Goal: Information Seeking & Learning: Find specific fact

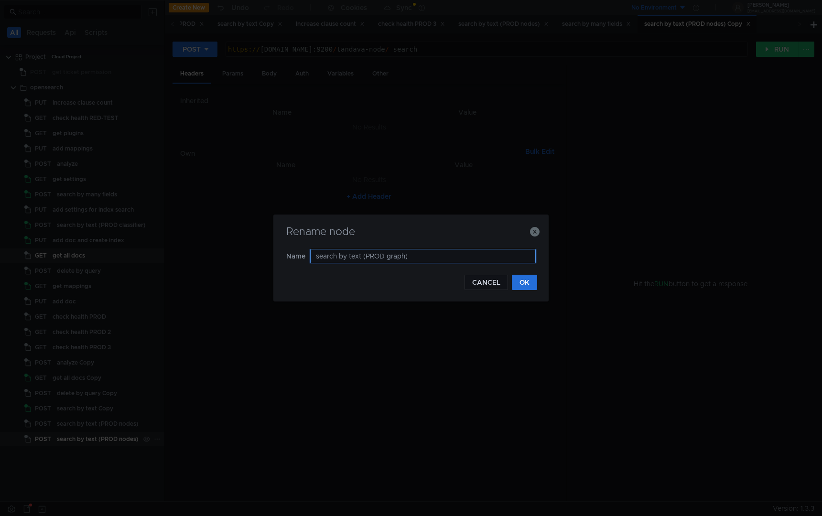
type input "search by text (PROD graphs)"
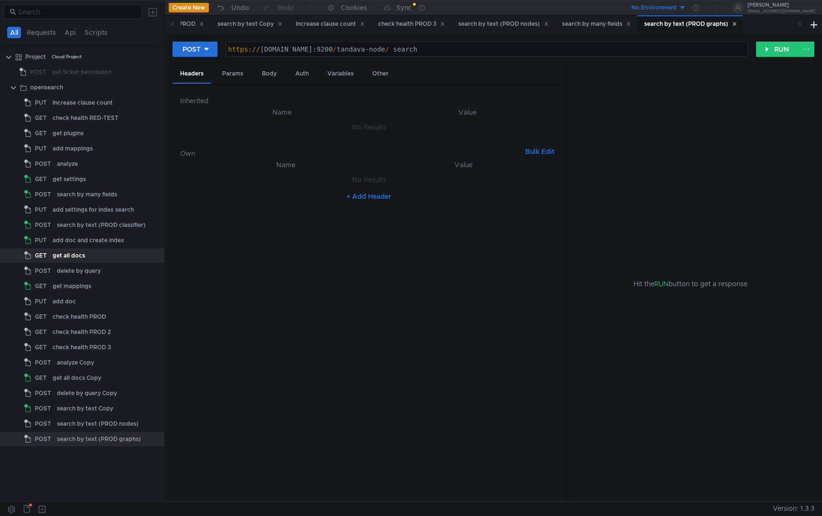
click at [473, 49] on div "https:// [DOMAIN_NAME]:9200 / tandava-node / _search" at bounding box center [487, 56] width 522 height 23
click at [470, 51] on div "https:// [DOMAIN_NAME]:9200 / tandava-node / _search" at bounding box center [487, 56] width 522 height 23
type textarea "[URL][DOMAIN_NAME]"
click at [263, 75] on div "Body" at bounding box center [269, 74] width 30 height 18
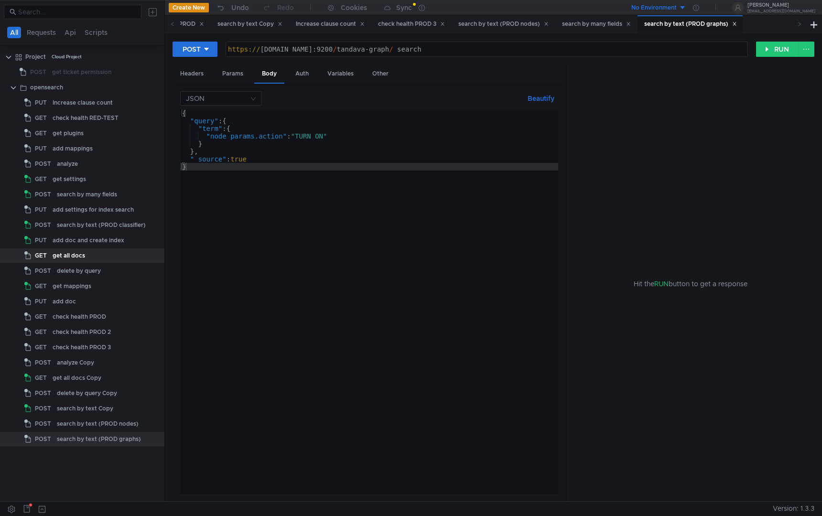
click at [208, 130] on div "{ "query" : { "term" : { "node_params.action" : "TURN_ON" } } , "_source" : tru…" at bounding box center [369, 309] width 378 height 400
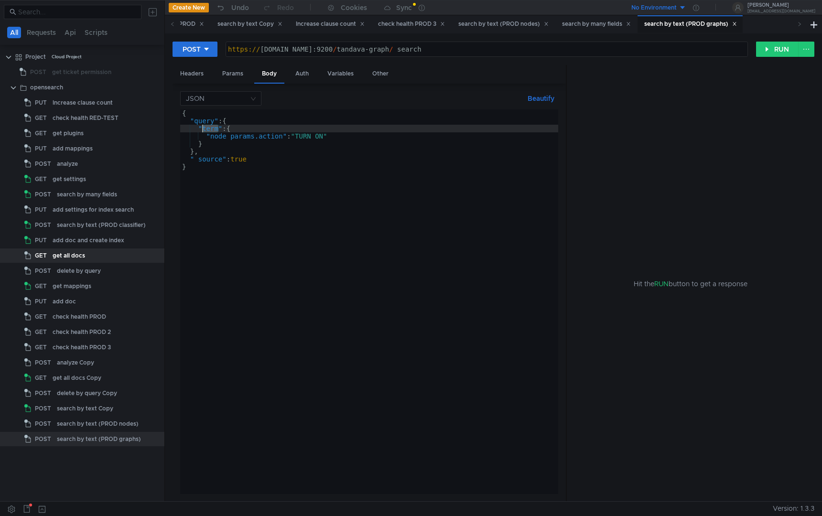
click at [208, 130] on div "{ "query" : { "term" : { "node_params.action" : "TURN_ON" } } , "_source" : tru…" at bounding box center [369, 309] width 378 height 400
click at [278, 139] on div "{ "query" : { "term" : { "node_params.action" : "TURN_ON" } } , "_source" : tru…" at bounding box center [369, 309] width 378 height 400
click at [284, 152] on div "{ "query" : { "term" : { "node_params.action" : "TURN_ON" } } , "_source" : tru…" at bounding box center [369, 309] width 378 height 400
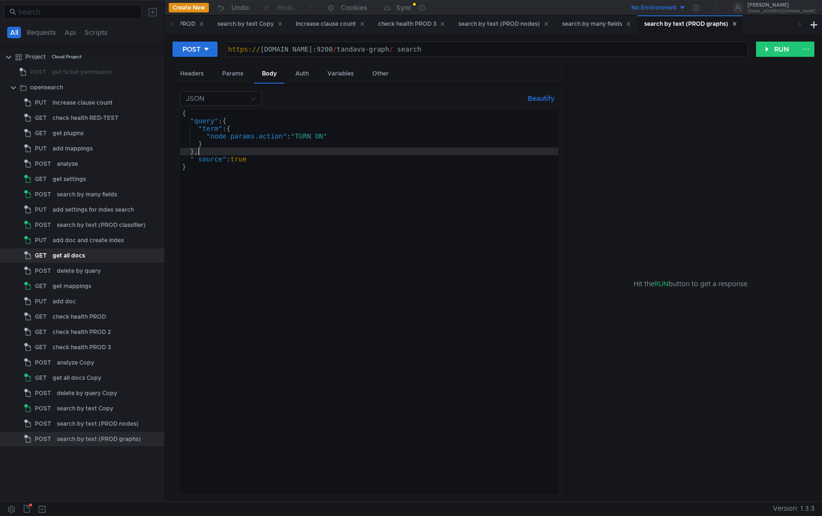
click at [284, 152] on div "{ "query" : { "term" : { "node_params.action" : "TURN_ON" } } , "_source" : tru…" at bounding box center [369, 309] width 378 height 400
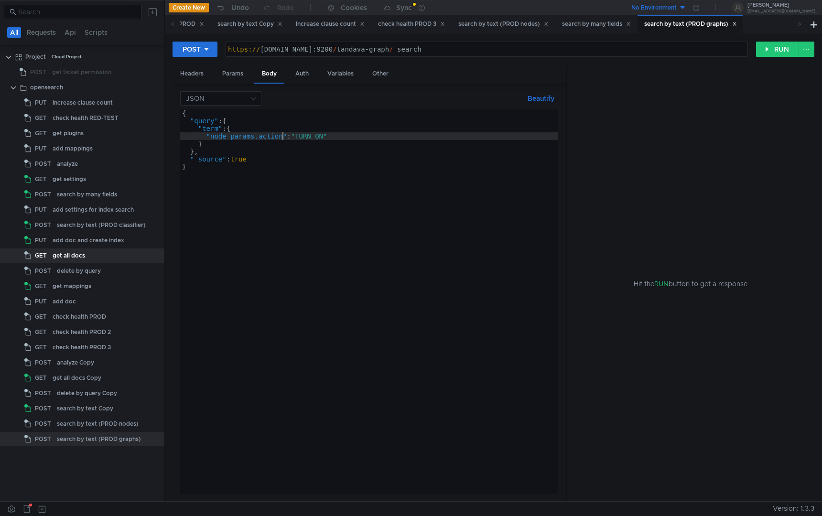
click at [284, 137] on div "{ "query" : { "term" : { "node_params.action" : "TURN_ON" } } , "_source" : tru…" at bounding box center [369, 309] width 378 height 400
click at [378, 229] on div "{ "query" : { "term" : { "graph_name" : "TURN_ON" } } , "_source" : true }" at bounding box center [369, 309] width 378 height 400
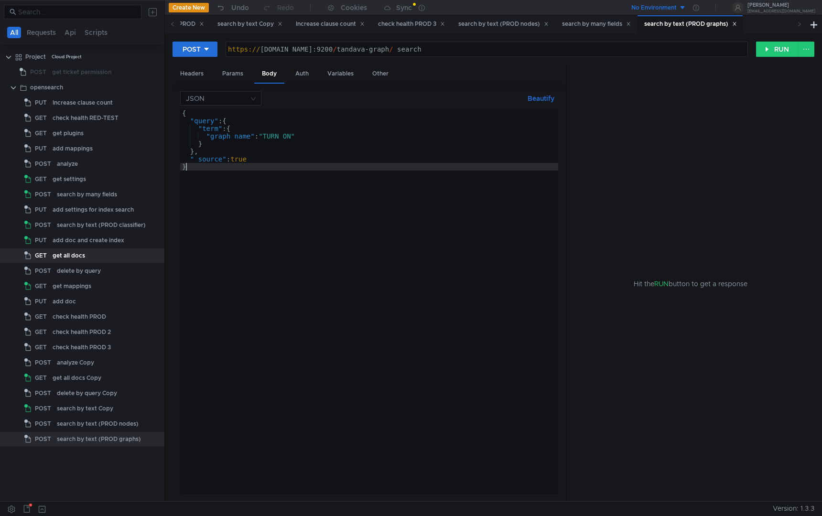
scroll to position [0, 0]
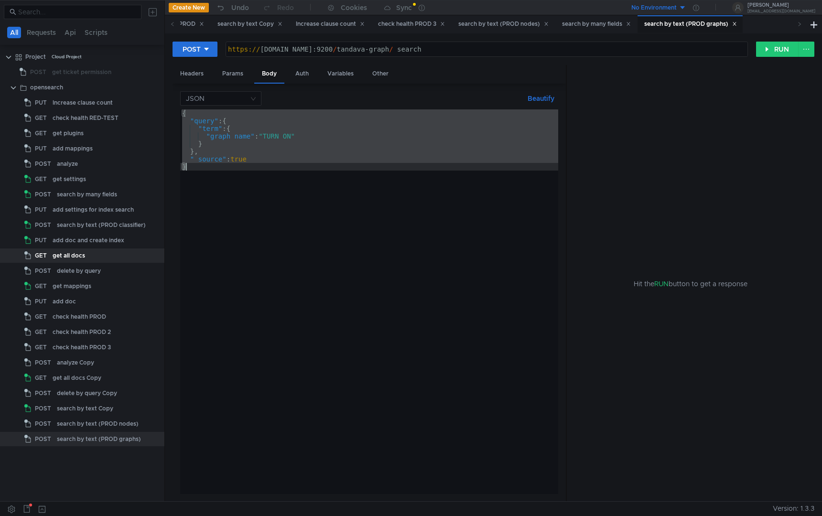
paste textarea
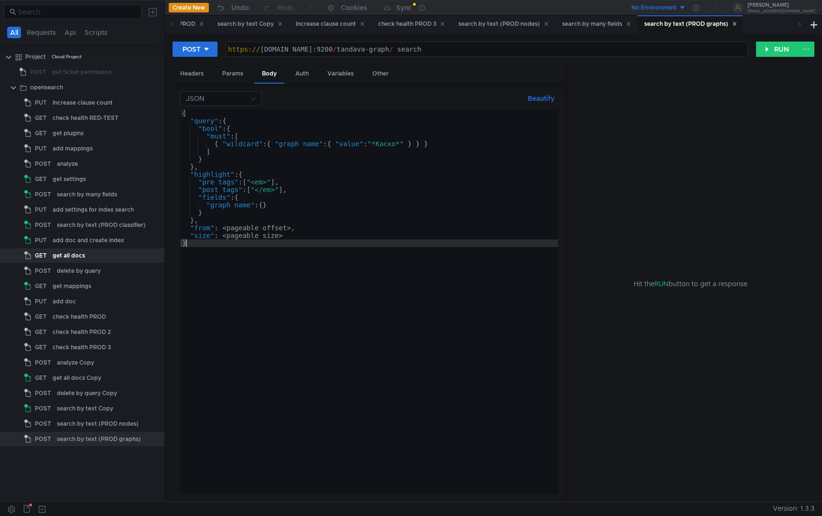
click at [307, 226] on div "{ "query" : { "bool" : { "must" : [ { "wildcard" : { "graph_name" : { "value" :…" at bounding box center [369, 309] width 378 height 400
type textarea ""from": <pageable_offset>,"
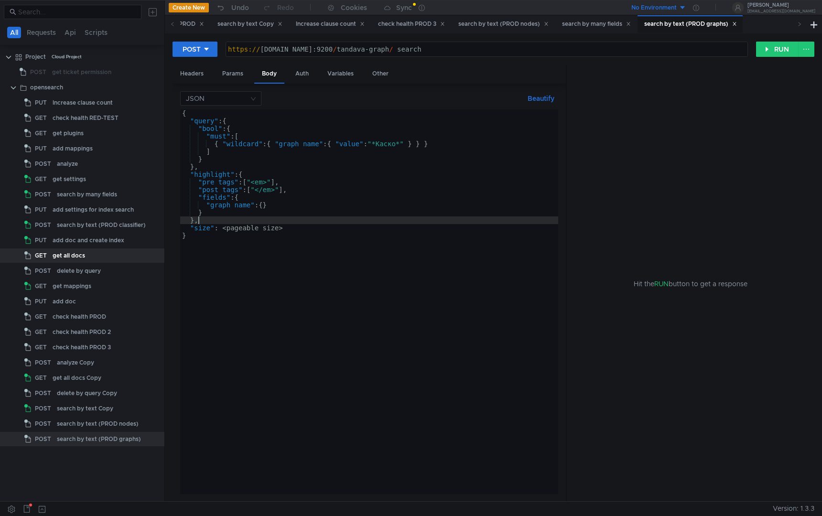
type textarea ""size": <pageable_size>"
click at [775, 53] on button "RUN" at bounding box center [777, 49] width 43 height 15
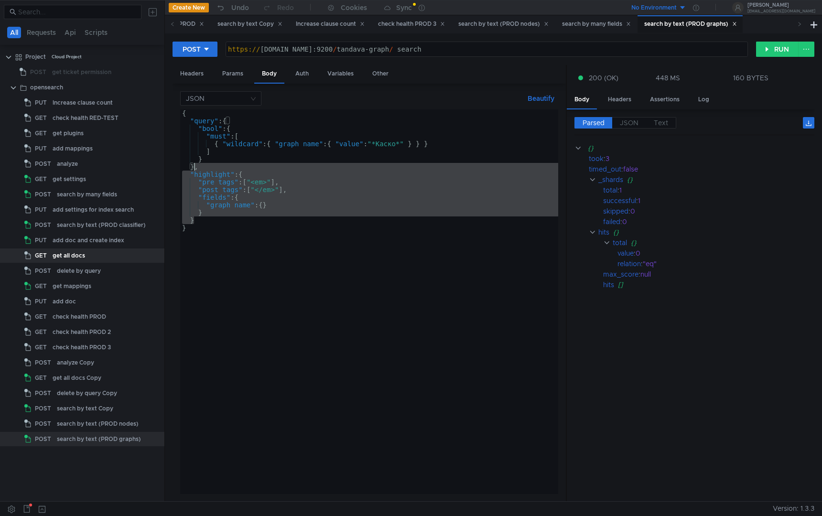
drag, startPoint x: 206, startPoint y: 222, endPoint x: 195, endPoint y: 168, distance: 55.2
click at [195, 168] on div "{ "query" : { "bool" : { "must" : [ { "wildcard" : { "graph_name" : { "value" :…" at bounding box center [369, 309] width 378 height 400
type textarea "}"
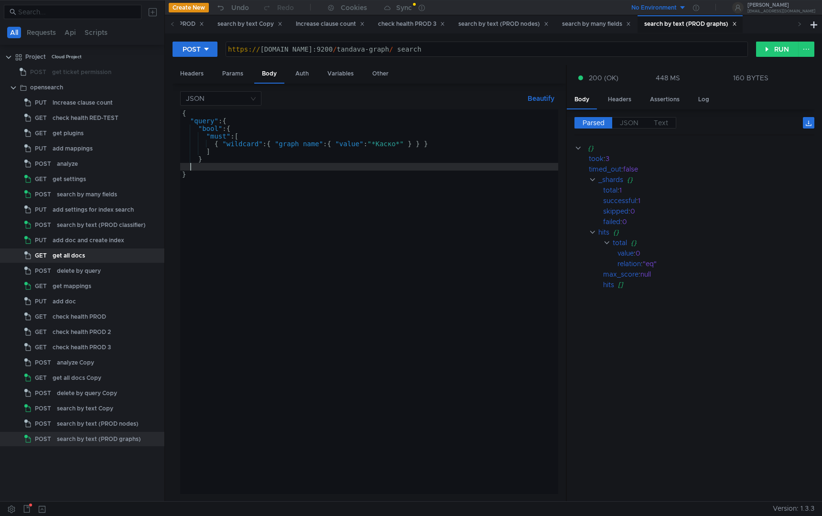
type textarea ")"
type textarea "Х"
click at [776, 37] on div "POST [URL][DOMAIN_NAME] https:// [DOMAIN_NAME]:9200 / tandava-graph / _search ה…" at bounding box center [493, 267] width 657 height 468
click at [776, 50] on button "RUN" at bounding box center [777, 49] width 43 height 15
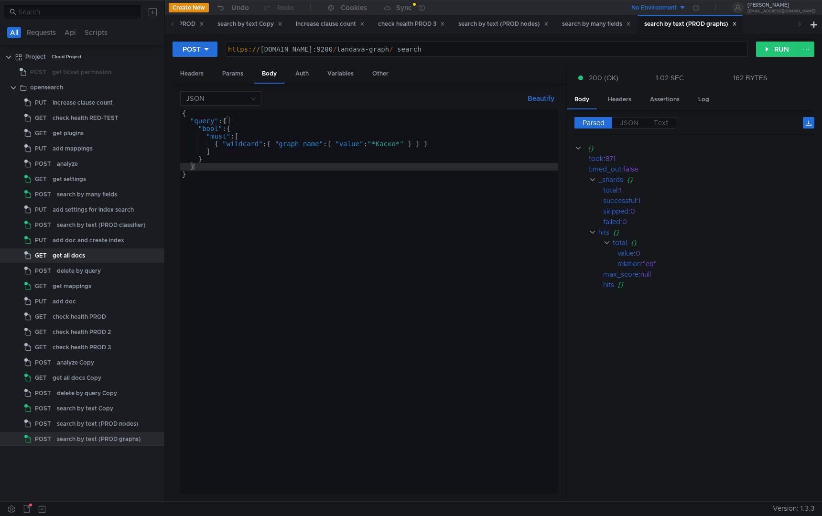
click at [386, 146] on div "{ "query" : { "bool" : { "must" : [ { "wildcard" : { "graph_name" : { "value" :…" at bounding box center [369, 309] width 378 height 400
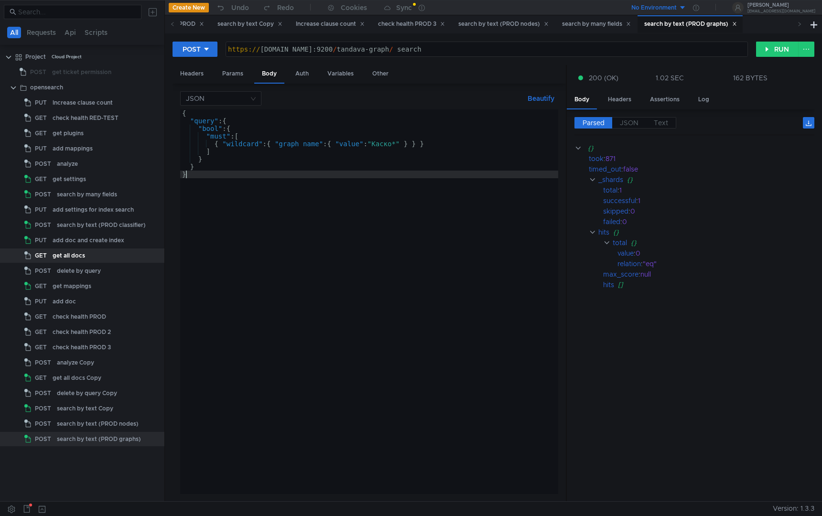
scroll to position [0, 0]
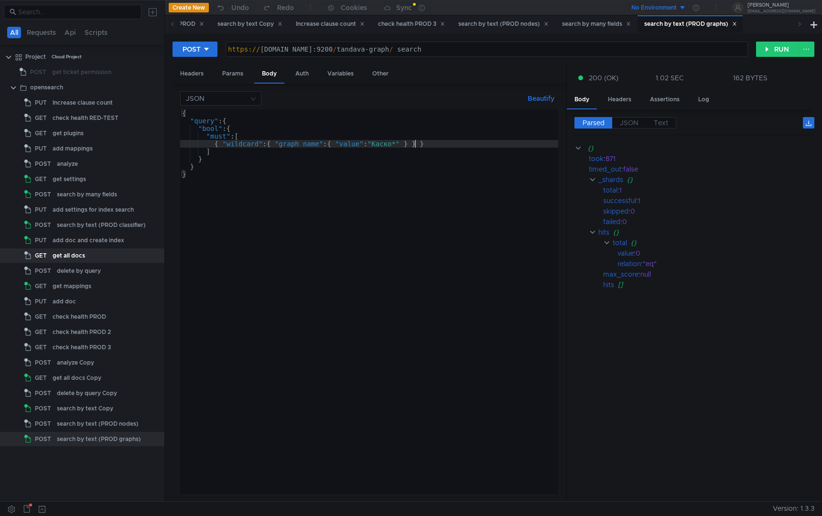
click at [414, 143] on div "{ "query" : { "bool" : { "must" : [ { "wildcard" : { "graph_name" : { "value" :…" at bounding box center [369, 309] width 378 height 400
click at [792, 51] on button "RUN" at bounding box center [777, 49] width 43 height 15
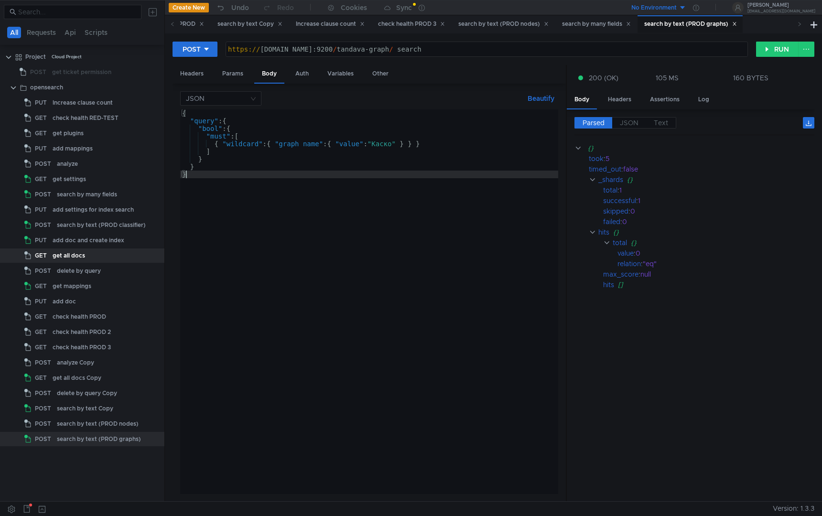
scroll to position [0, 0]
click at [305, 204] on div "{ "query" : { "bool" : { "must" : [ { "wildcard" : { "graph_name" : { "value" :…" at bounding box center [369, 309] width 378 height 400
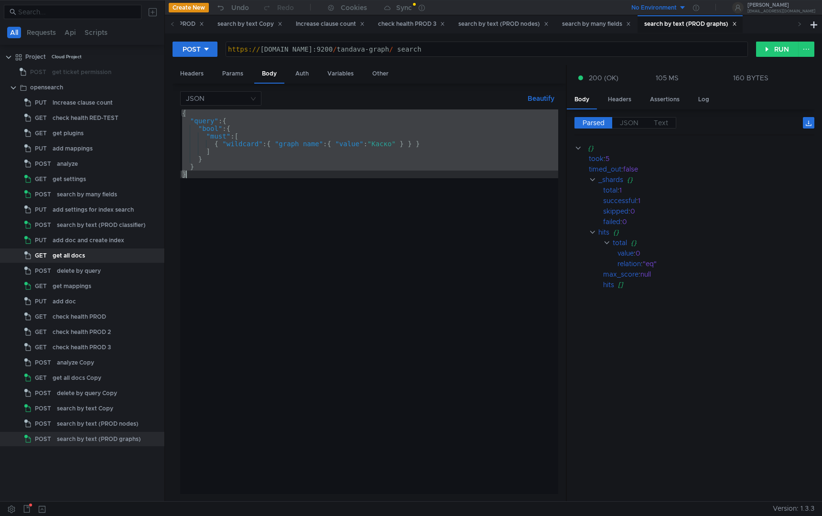
paste textarea
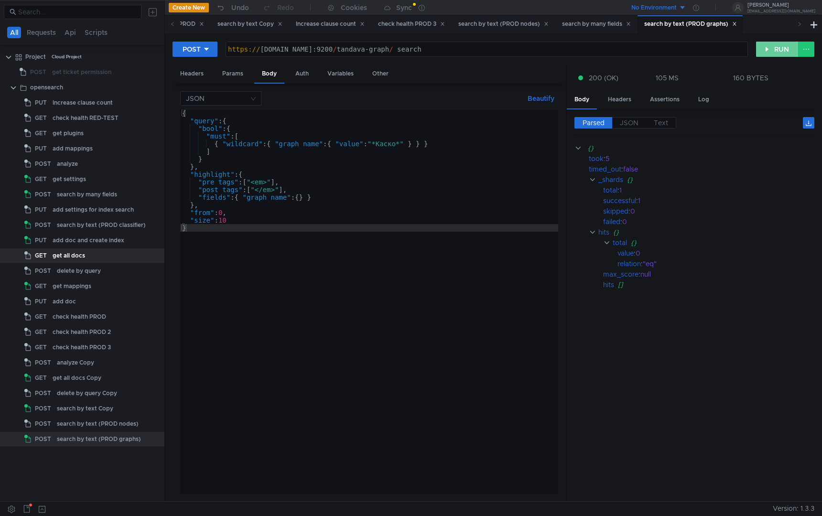
click at [769, 54] on button "RUN" at bounding box center [777, 49] width 43 height 15
click at [631, 124] on span "JSON" at bounding box center [629, 123] width 19 height 9
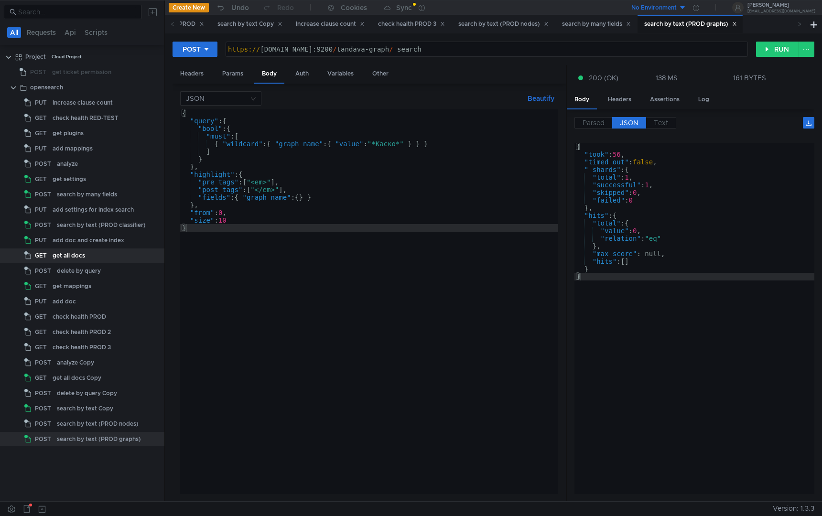
type textarea "{ "wildcard": { "graph_name": { "value": "*Каско*" } } }"
click at [403, 147] on div "{ "query" : { "bool" : { "must" : [ { "wildcard" : { "graph_name" : { "value" :…" at bounding box center [369, 309] width 378 height 400
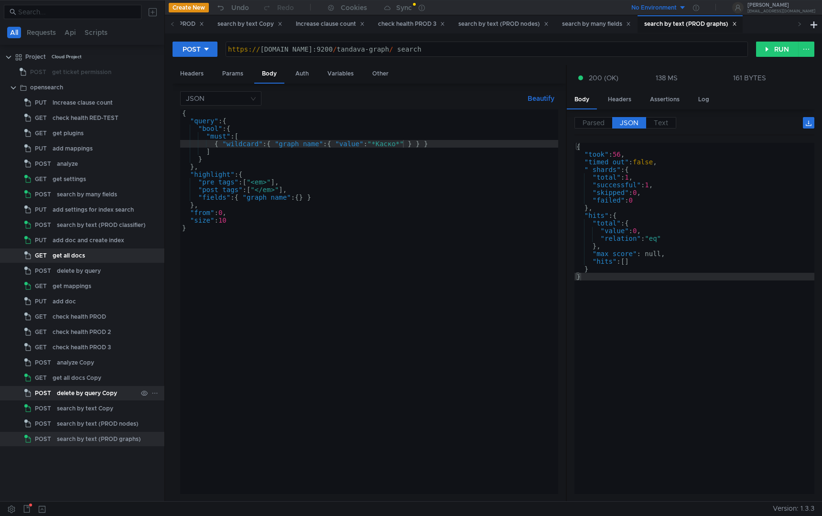
click at [55, 393] on app-tree-icon "POST" at bounding box center [40, 393] width 33 height 14
click at [72, 380] on div "get all docs Copy" at bounding box center [77, 378] width 49 height 14
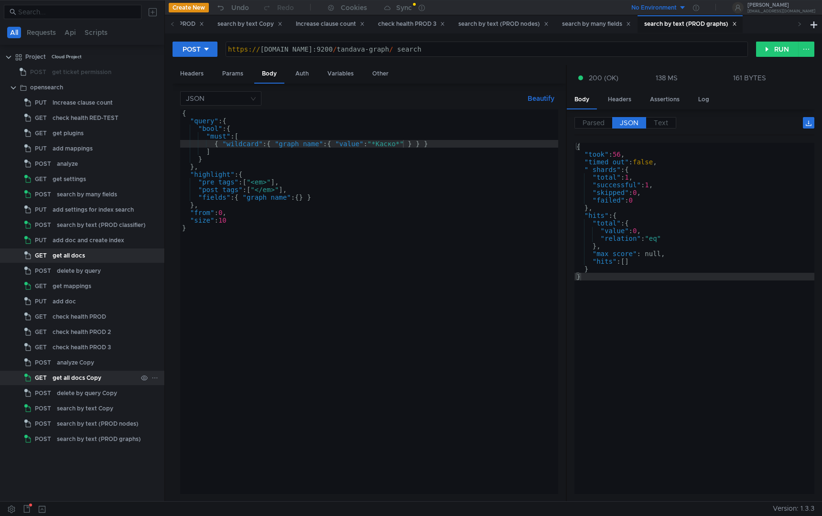
click at [72, 380] on div "get all docs Copy" at bounding box center [77, 378] width 49 height 14
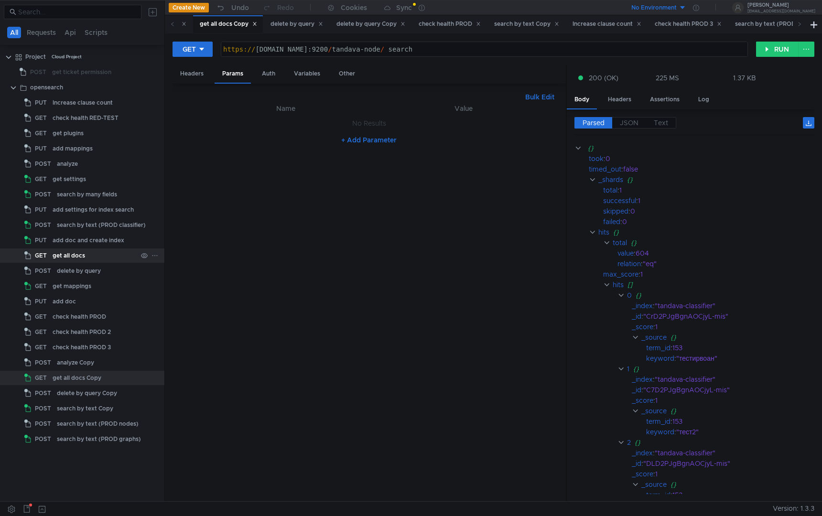
click at [75, 253] on div "get all docs" at bounding box center [69, 256] width 33 height 14
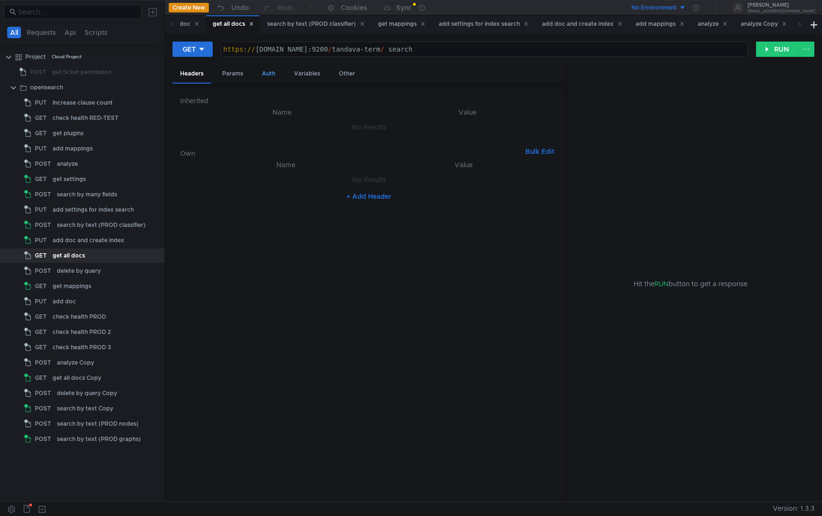
click at [281, 73] on div "Auth" at bounding box center [268, 74] width 29 height 18
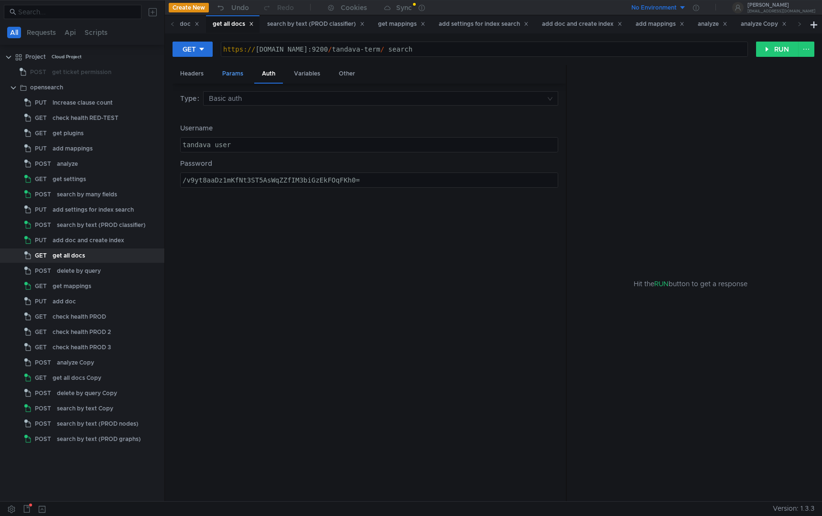
click at [229, 68] on div "Params" at bounding box center [233, 74] width 36 height 18
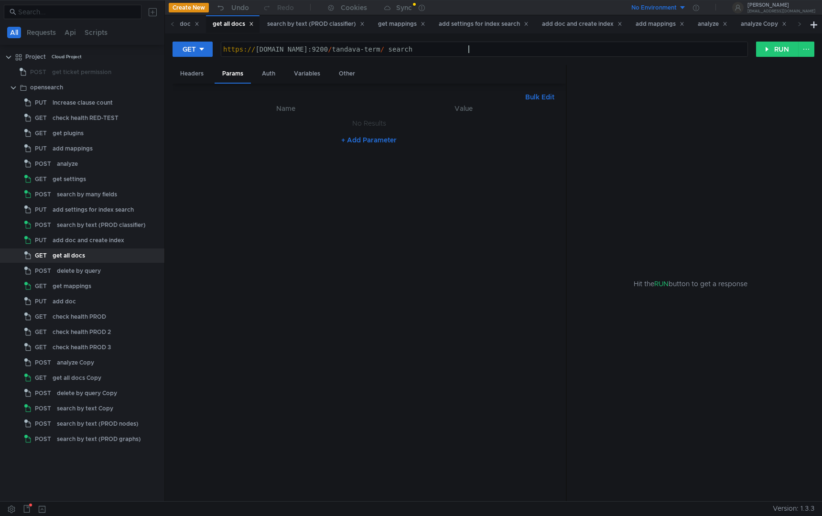
click at [467, 49] on div "https:// [DOMAIN_NAME]:9200 / tandava-term / _search" at bounding box center [484, 56] width 526 height 23
type textarea "[URL][DOMAIN_NAME]"
click at [69, 436] on div "search by text (PROD graphs)" at bounding box center [99, 439] width 84 height 14
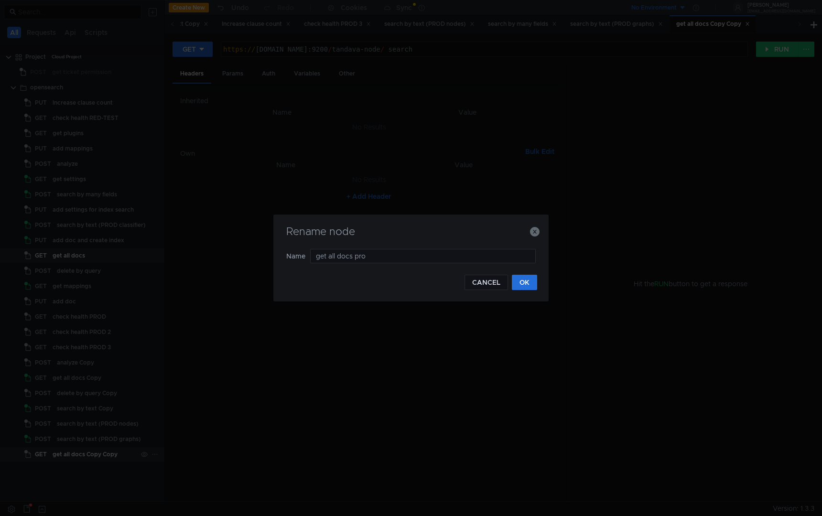
type input "get all docs prod"
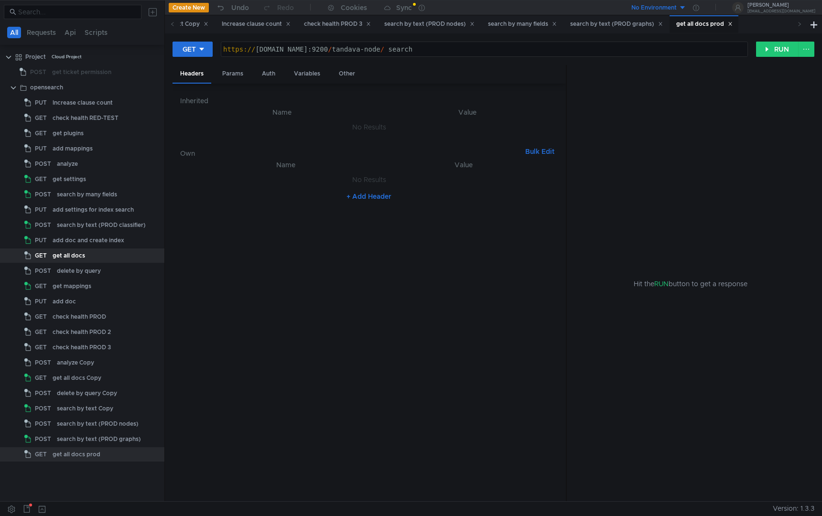
click at [464, 52] on div "https:// [DOMAIN_NAME]:9200 / tandava-node / _search" at bounding box center [484, 56] width 526 height 23
type textarea "[URL][DOMAIN_NAME]"
click at [61, 434] on div "search by text (PROD graphs)" at bounding box center [99, 439] width 84 height 14
click at [87, 435] on div "search by text (PROD graphs)" at bounding box center [99, 439] width 84 height 14
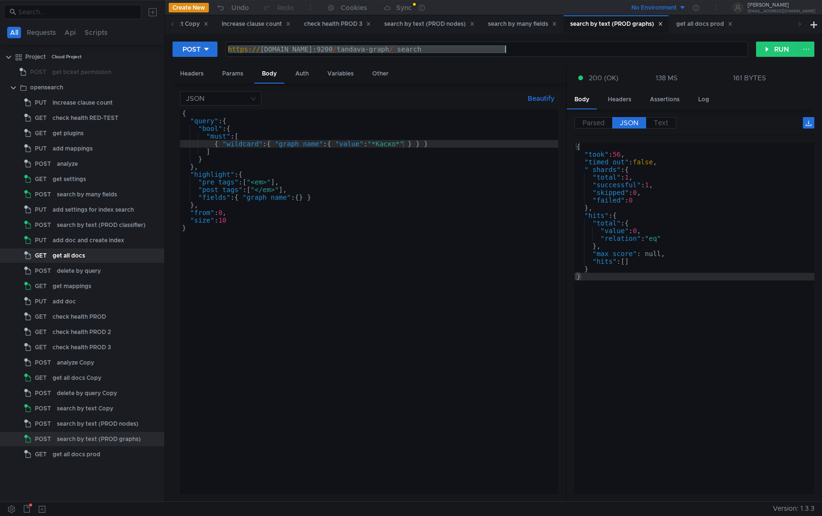
drag, startPoint x: 229, startPoint y: 48, endPoint x: 521, endPoint y: 51, distance: 292.1
click at [522, 52] on div "https:// [DOMAIN_NAME]:9200 / tandava-graph / _search" at bounding box center [487, 56] width 522 height 23
click at [76, 456] on div "get all docs prod" at bounding box center [77, 455] width 48 height 14
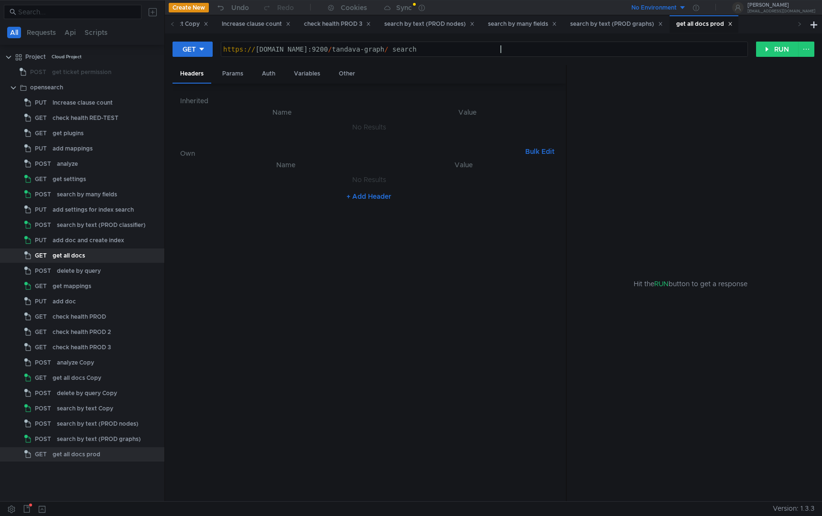
click at [521, 47] on div "https:// [DOMAIN_NAME]:9200 / tandava-graph / _search" at bounding box center [484, 56] width 526 height 23
paste textarea "sas-j12ulj5kh4crnpvc"
type textarea "[URL][DOMAIN_NAME]"
click at [104, 443] on div "search by text (PROD graphs)" at bounding box center [99, 439] width 84 height 14
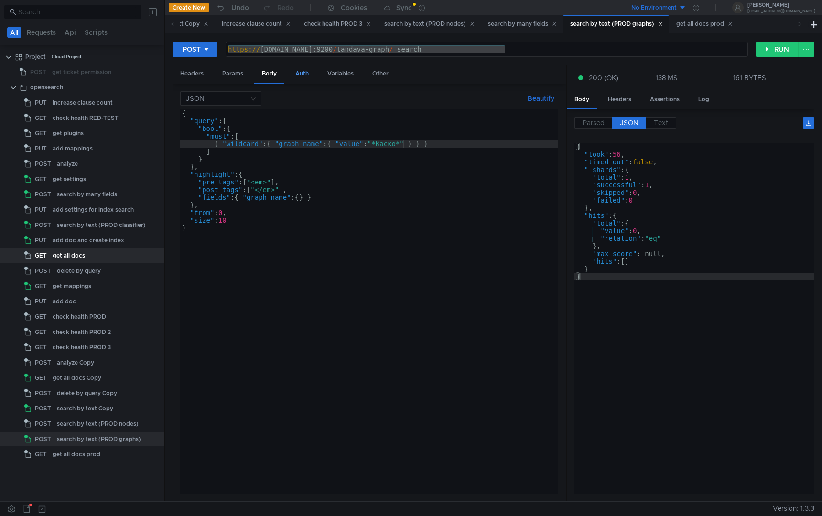
click at [306, 68] on div "Auth" at bounding box center [302, 74] width 29 height 18
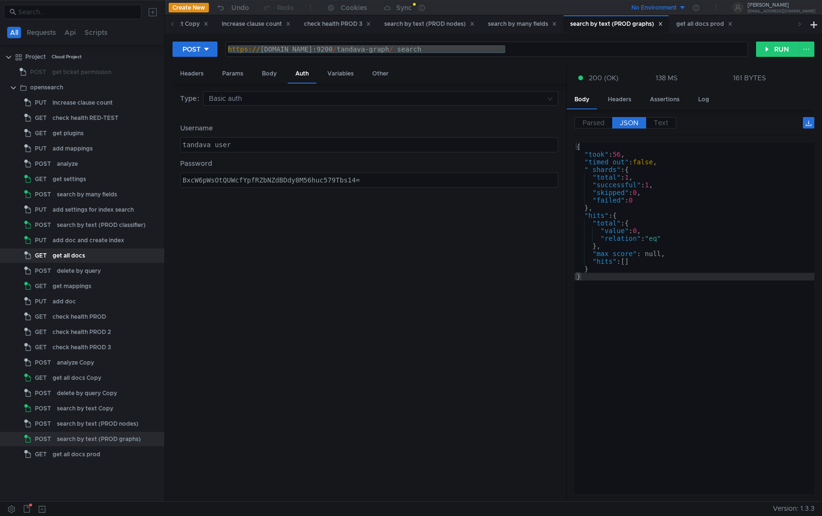
type textarea "tandava_user"
drag, startPoint x: 263, startPoint y: 148, endPoint x: 86, endPoint y: 148, distance: 177.4
click at [87, 148] on as-split "All Requests Api Scripts Project Cloud Project POST get ticket permission opens…" at bounding box center [411, 251] width 822 height 502
click at [91, 448] on div "get all docs prod" at bounding box center [77, 455] width 48 height 14
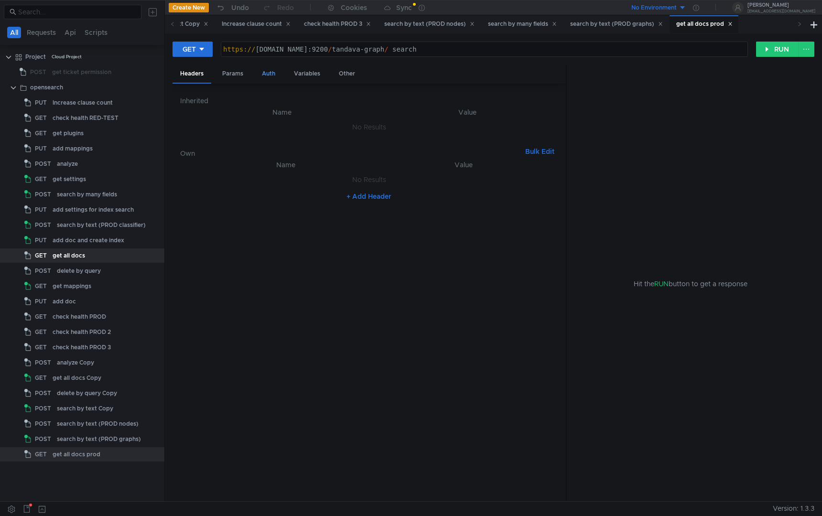
click at [268, 72] on div "Auth" at bounding box center [268, 74] width 29 height 18
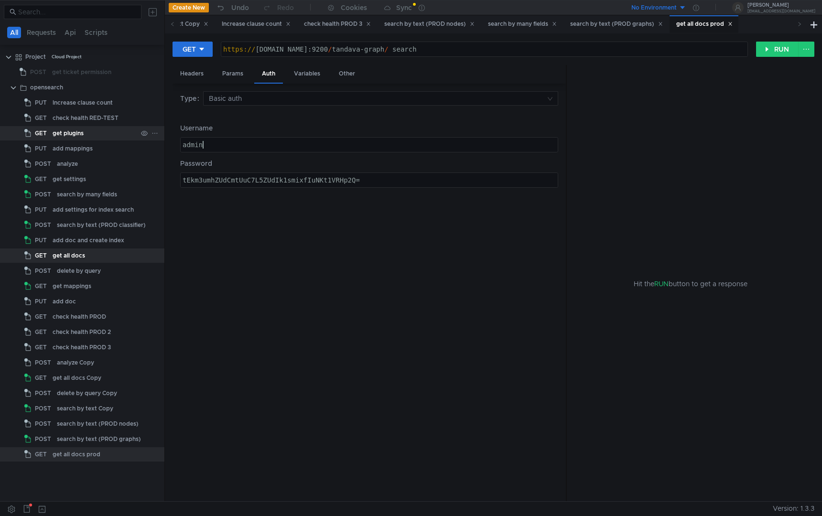
drag, startPoint x: 259, startPoint y: 140, endPoint x: 130, endPoint y: 140, distance: 129.1
click at [130, 140] on as-split "All Requests Api Scripts Project Cloud Project POST get ticket permission opens…" at bounding box center [411, 251] width 822 height 502
paste textarea "tandava_user"
type textarea "tandava_user"
click at [103, 439] on div "search by text (PROD graphs)" at bounding box center [99, 439] width 84 height 14
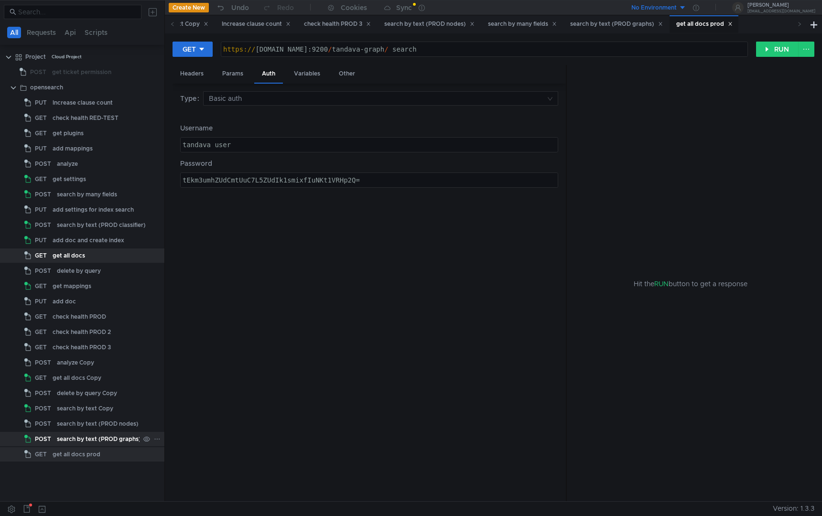
click at [103, 439] on div "search by text (PROD graphs)" at bounding box center [99, 439] width 84 height 14
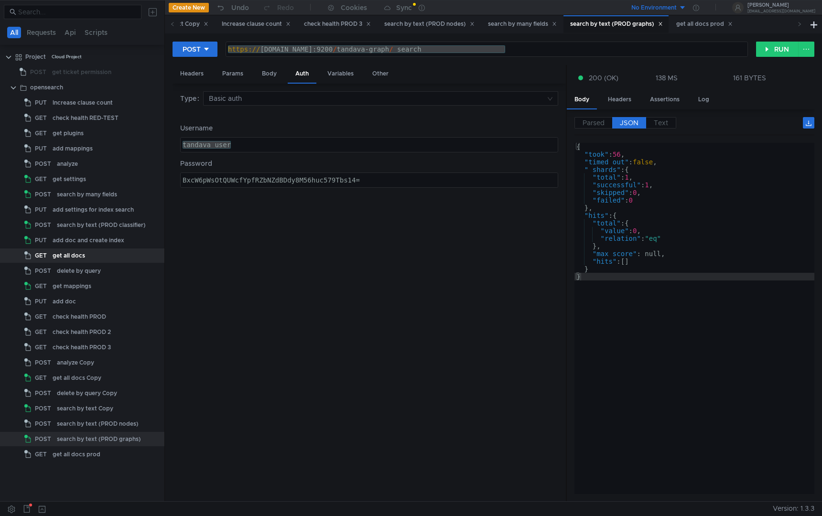
type textarea "BxcW6pWsOtQUWcfYpfRZbNZdBDdy8M56huc579Tbs14="
drag, startPoint x: 379, startPoint y: 182, endPoint x: 84, endPoint y: 183, distance: 295.5
click at [84, 182] on as-split "All Requests Api Scripts Project Cloud Project POST get ticket permission opens…" at bounding box center [411, 251] width 822 height 502
click at [62, 446] on div "search by text (PROD graphs)" at bounding box center [99, 439] width 84 height 14
click at [62, 451] on div "get all docs prod" at bounding box center [77, 455] width 48 height 14
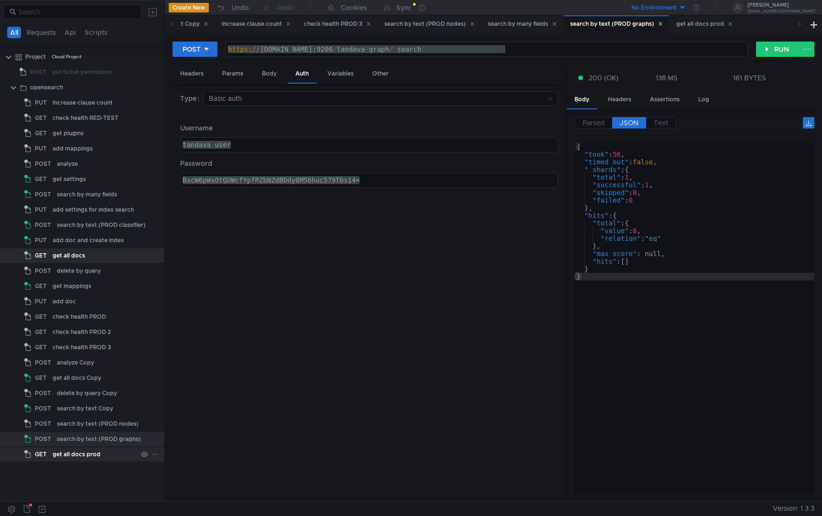
click at [62, 451] on div "get all docs prod" at bounding box center [77, 455] width 48 height 14
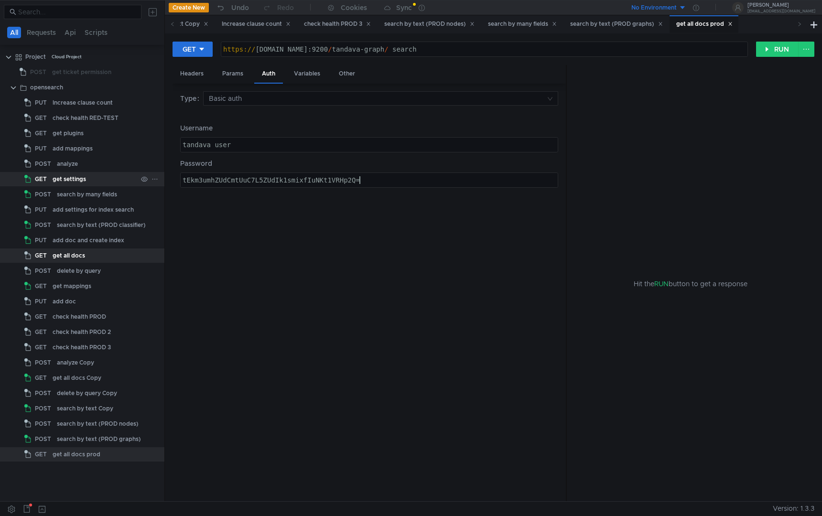
drag, startPoint x: 362, startPoint y: 181, endPoint x: 0, endPoint y: 179, distance: 362.4
click at [0, 179] on as-split "All Requests Api Scripts Project Cloud Project POST get ticket permission opens…" at bounding box center [411, 251] width 822 height 502
paste textarea "BxcW6pWsOtQUWcfYpfRZbNZdBDdy8M56huc579Tbs14"
type textarea "BxcW6pWsOtQUWcfYpfRZbNZdBDdy8M56huc579Tbs14="
click at [769, 46] on button "RUN" at bounding box center [777, 49] width 43 height 15
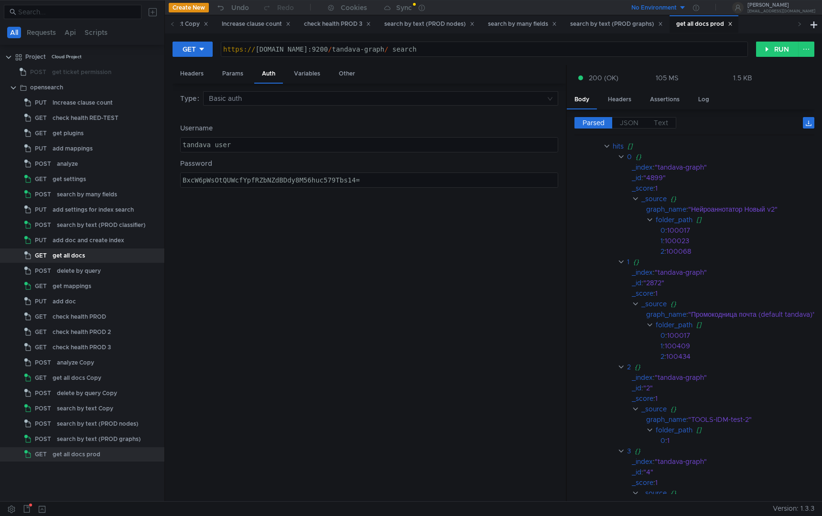
scroll to position [0, 0]
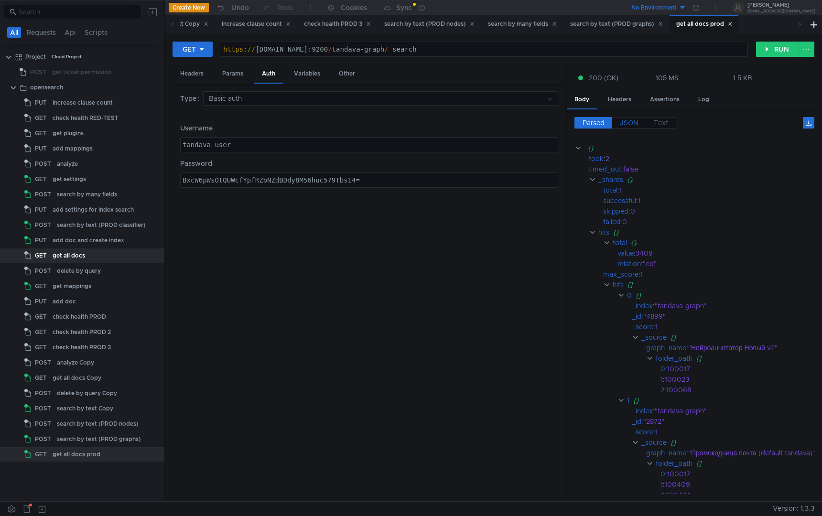
click at [624, 123] on span "JSON" at bounding box center [629, 123] width 19 height 9
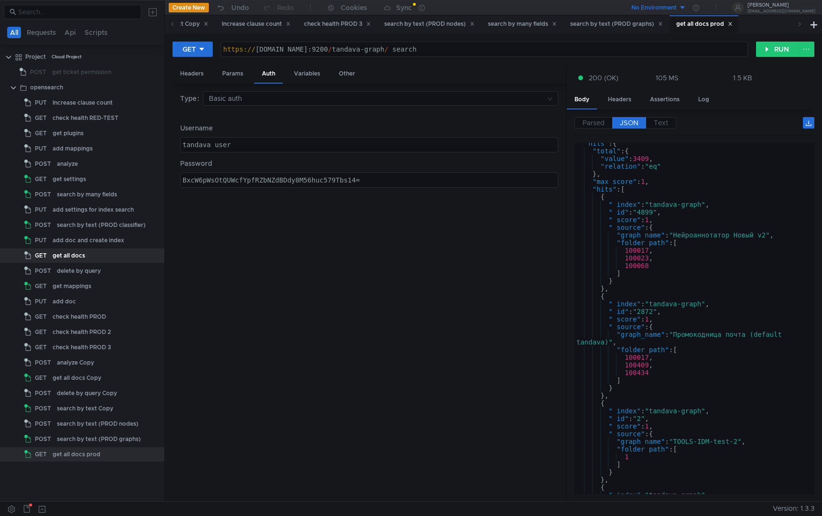
scroll to position [73, 0]
click at [739, 234] on div ""hits" : { "total" : { "value" : 3409 , "relation" : "eq" } , "max_score" : 1 ,…" at bounding box center [693, 322] width 236 height 367
click at [733, 235] on div ""hits" : { "total" : { "value" : 3409 , "relation" : "eq" } , "max_score" : 1 ,…" at bounding box center [693, 322] width 236 height 367
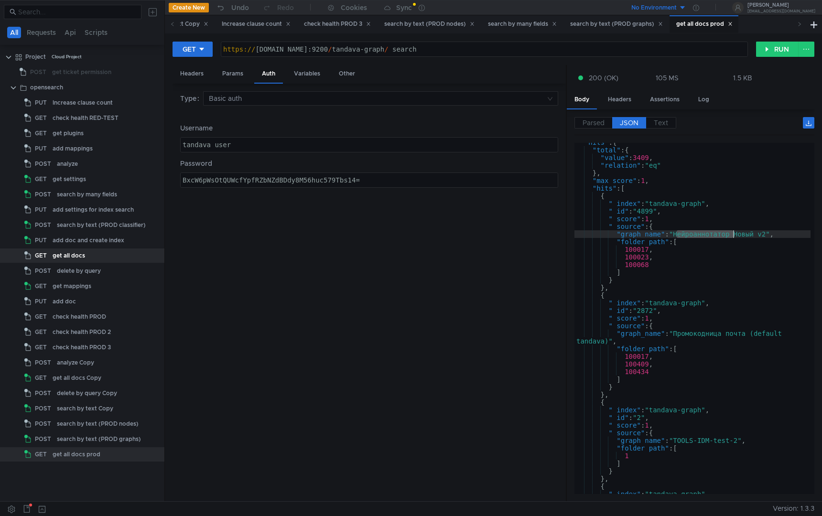
click at [733, 235] on div ""hits" : { "total" : { "value" : 3409 , "relation" : "eq" } , "max_score" : 1 ,…" at bounding box center [693, 322] width 236 height 367
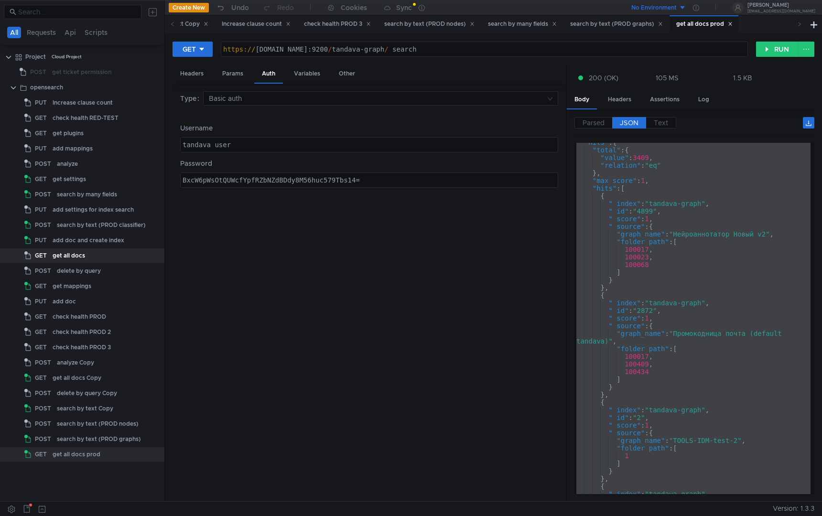
click at [745, 235] on div ""hits" : { "total" : { "value" : 3409 , "relation" : "eq" } , "max_score" : 1 ,…" at bounding box center [693, 322] width 236 height 367
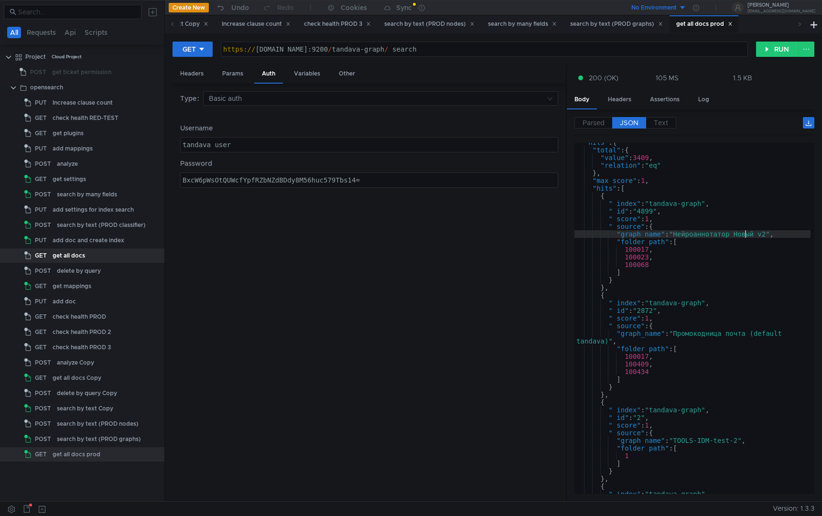
type textarea ""graph_name": "Нейроаннотатор Новый v2","
click at [742, 234] on div ""hits" : { "total" : { "value" : 3409 , "relation" : "eq" } , "max_score" : 1 ,…" at bounding box center [693, 322] width 236 height 367
click at [87, 436] on div "search by text (PROD graphs)" at bounding box center [99, 439] width 84 height 14
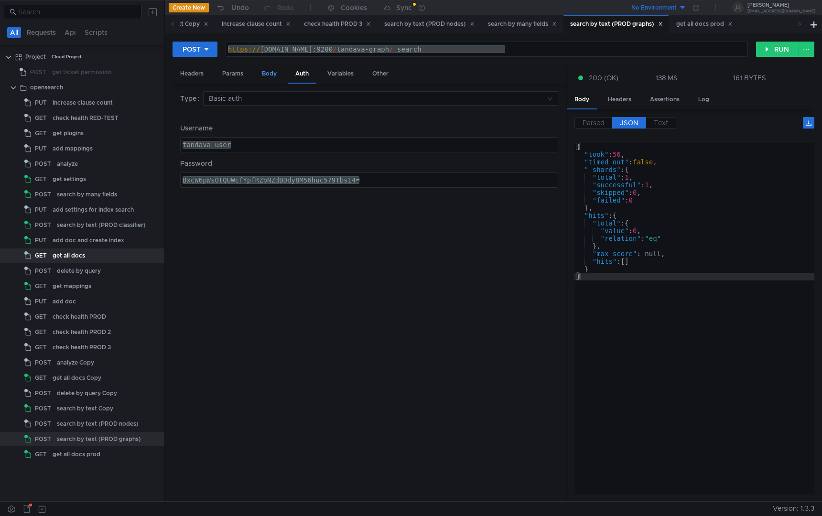
click at [269, 71] on div "Body" at bounding box center [269, 74] width 30 height 18
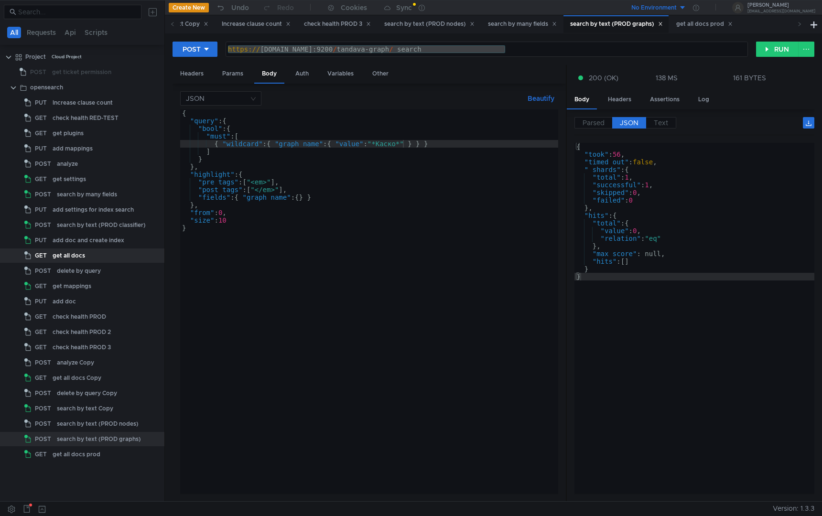
click at [392, 145] on div "{ "query" : { "bool" : { "must" : [ { "wildcard" : { "graph_name" : { "value" :…" at bounding box center [369, 309] width 378 height 400
paste textarea "овый"
type textarea "{ "wildcard": { "graph_name": { "value": "*Новый*" } } }"
click at [779, 46] on button "RUN" at bounding box center [777, 49] width 43 height 15
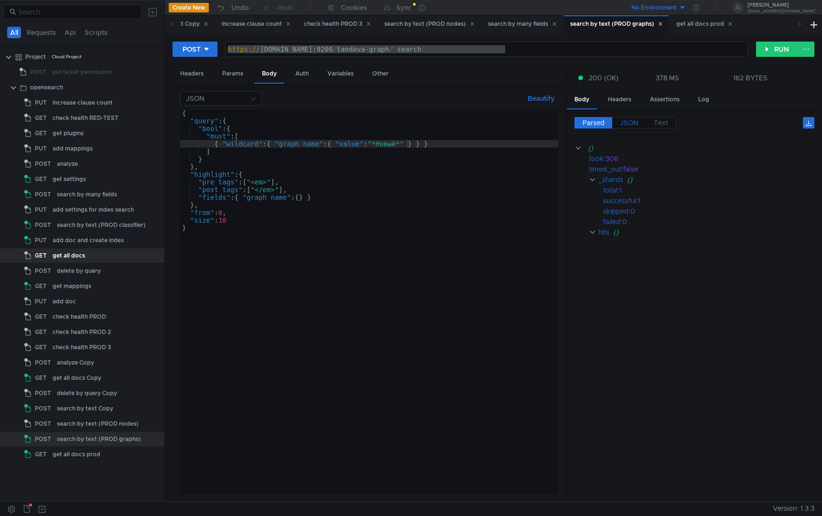
click at [629, 125] on span "JSON" at bounding box center [629, 123] width 19 height 9
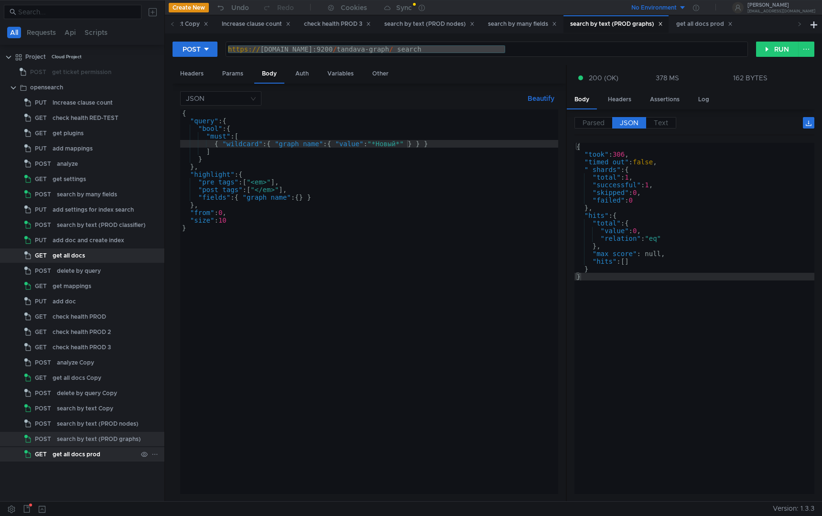
click at [72, 461] on div "get all docs prod" at bounding box center [77, 455] width 48 height 14
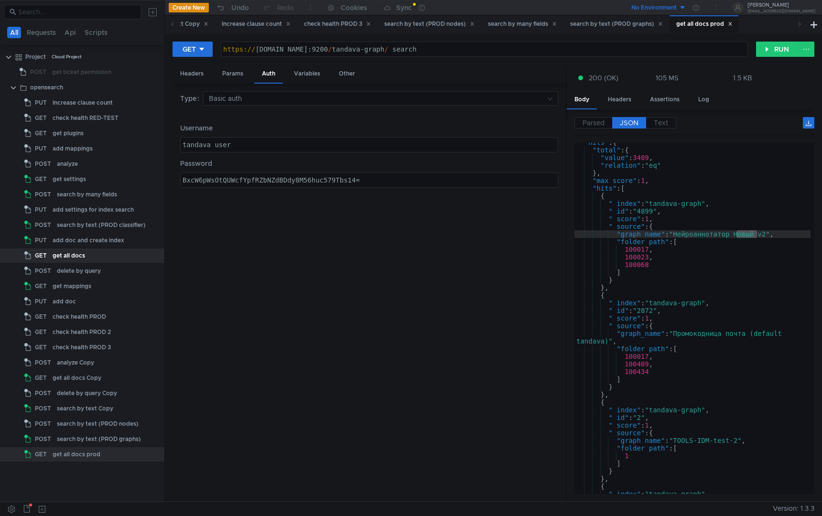
click at [633, 280] on div ""hits" : { "total" : { "value" : 3409 , "relation" : "eq" } , "max_score" : 1 ,…" at bounding box center [693, 322] width 236 height 367
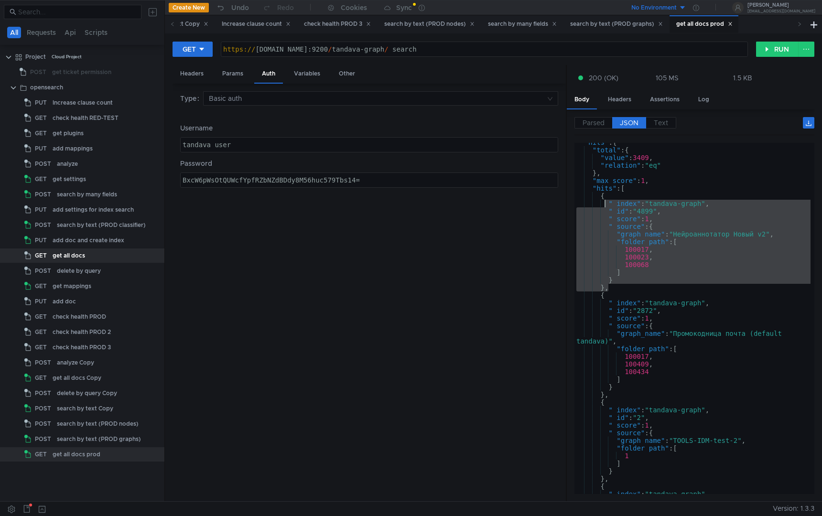
drag, startPoint x: 617, startPoint y: 289, endPoint x: 607, endPoint y: 204, distance: 85.3
click at [607, 204] on div ""hits" : { "total" : { "value" : 3409 , "relation" : "eq" } , "max_score" : 1 ,…" at bounding box center [693, 322] width 236 height 367
type textarea ""_index": "tandava-graph", "_id": "4899","
click at [103, 431] on div at bounding box center [82, 431] width 164 height 1
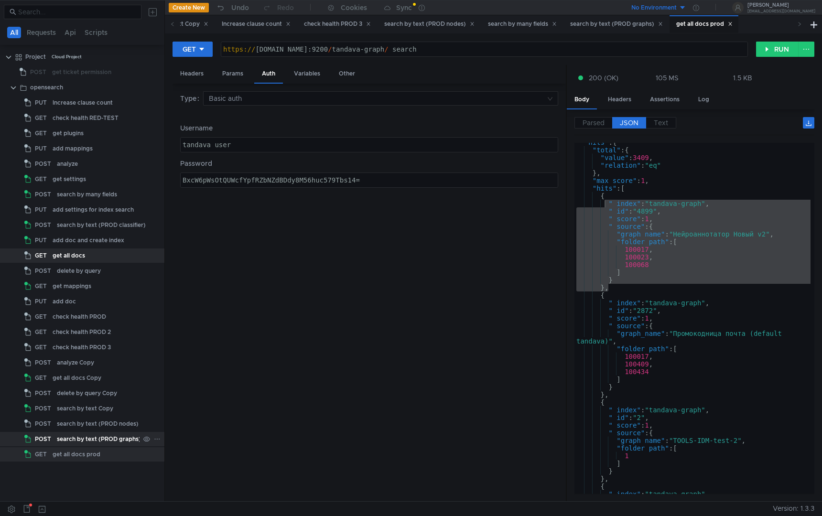
click at [93, 444] on div "search by text (PROD graphs)" at bounding box center [99, 439] width 84 height 14
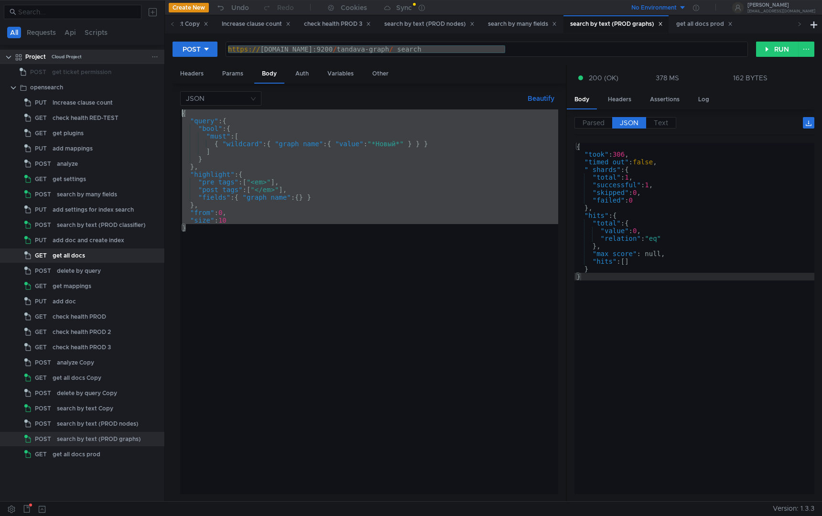
drag, startPoint x: 273, startPoint y: 250, endPoint x: 154, endPoint y: 61, distance: 223.9
click at [154, 61] on as-split "All Requests Api Scripts Project Cloud Project POST get ticket permission opens…" at bounding box center [411, 251] width 822 height 502
click at [347, 200] on div "{ "query" : { "bool" : { "must" : [ { "wildcard" : { "graph_name" : { "value" :…" at bounding box center [369, 309] width 378 height 400
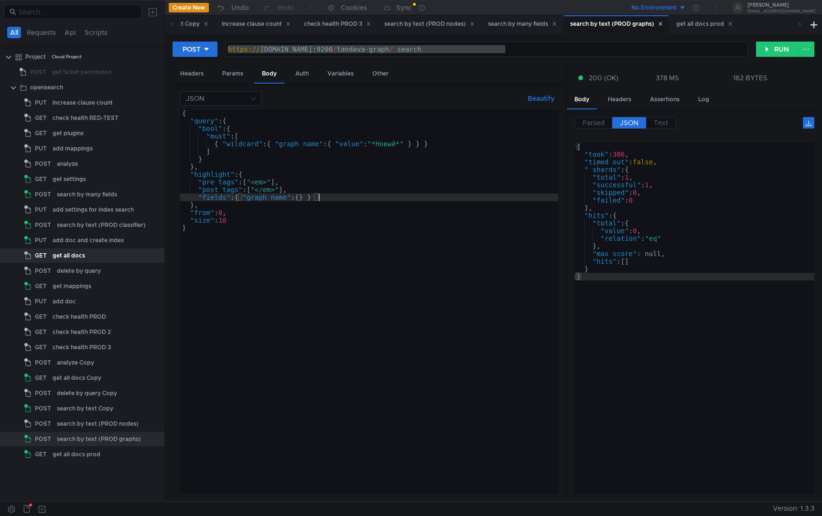
click at [347, 211] on div "{ "query" : { "bool" : { "must" : [ { "wildcard" : { "graph_name" : { "value" :…" at bounding box center [369, 309] width 378 height 400
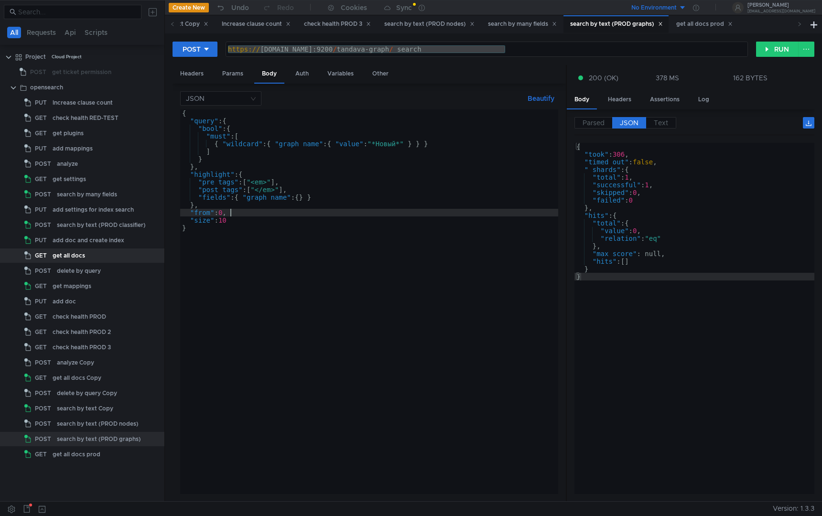
click at [348, 214] on div "{ "query" : { "bool" : { "must" : [ { "wildcard" : { "graph_name" : { "value" :…" at bounding box center [369, 309] width 378 height 400
type textarea ""size": 10"
type textarea ""from": 0,"
click at [786, 55] on button "RUN" at bounding box center [777, 49] width 43 height 15
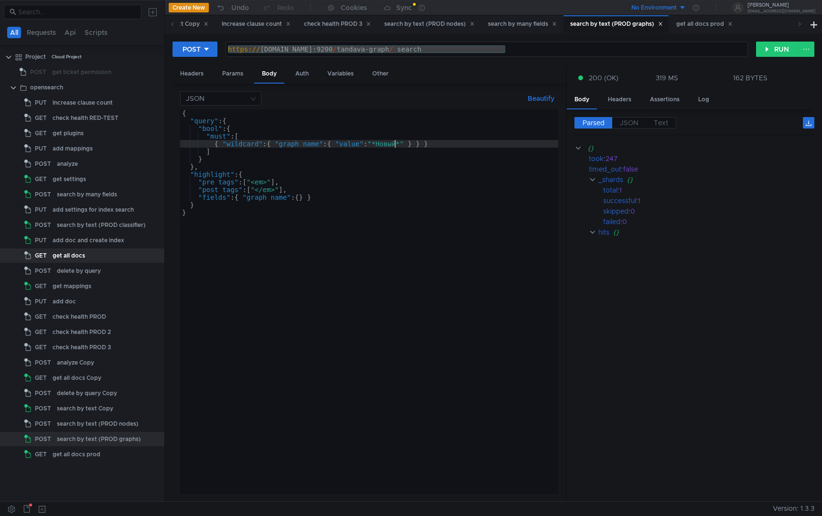
click at [394, 144] on div "{ "query" : { "bool" : { "must" : [ { "wildcard" : { "graph_name" : { "value" :…" at bounding box center [369, 309] width 378 height 400
click at [786, 52] on button "RUN" at bounding box center [777, 49] width 43 height 15
click at [510, 225] on div "{ "query" : { "bool" : { "must" : [ { "wildcard" : { "graph_name" : { "value" :…" at bounding box center [369, 309] width 378 height 400
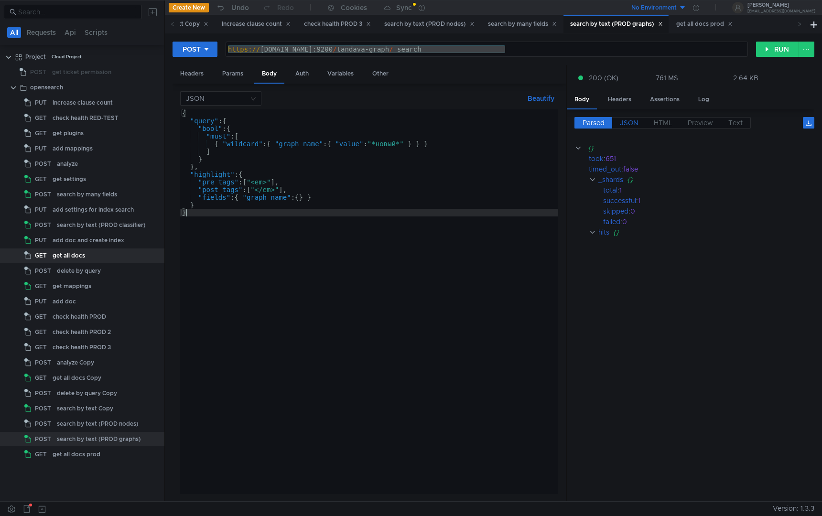
click at [625, 127] on label "JSON" at bounding box center [629, 122] width 34 height 11
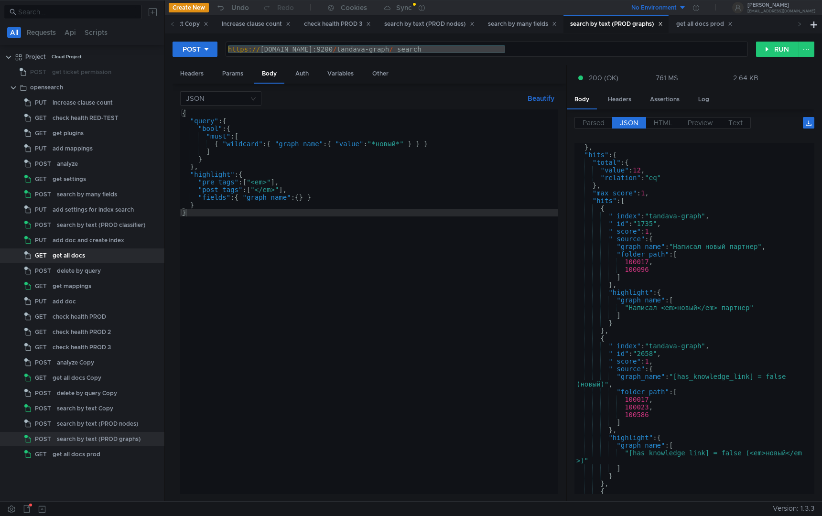
scroll to position [59, 0]
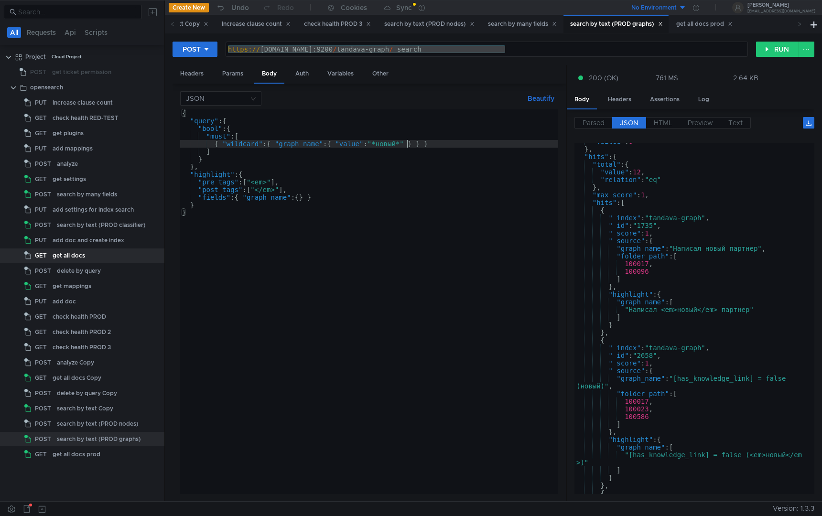
click at [407, 145] on div "{ "query" : { "bool" : { "must" : [ { "wildcard" : { "graph_name" : { "value" :…" at bounding box center [369, 309] width 378 height 400
click at [392, 143] on div "{ "query" : { "bool" : { "must" : [ { "wildcard" : { "graph_name" : { "value" :…" at bounding box center [369, 309] width 378 height 400
type textarea "{ "wildcard": { "graph_name": { "value": "*каско*" } } }"
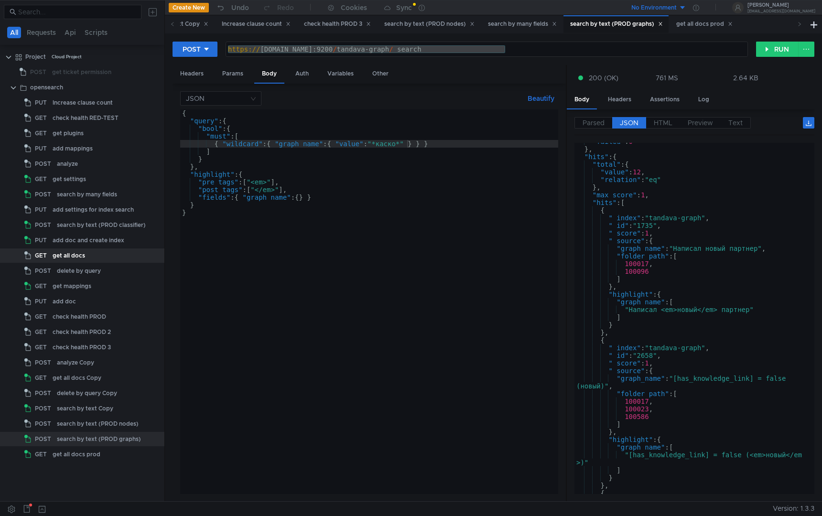
click at [768, 62] on div "POST [URL][DOMAIN_NAME] https:// [DOMAIN_NAME]:9200 / tandava-graph / _search ה…" at bounding box center [494, 53] width 642 height 24
click at [773, 51] on button "RUN" at bounding box center [777, 49] width 43 height 15
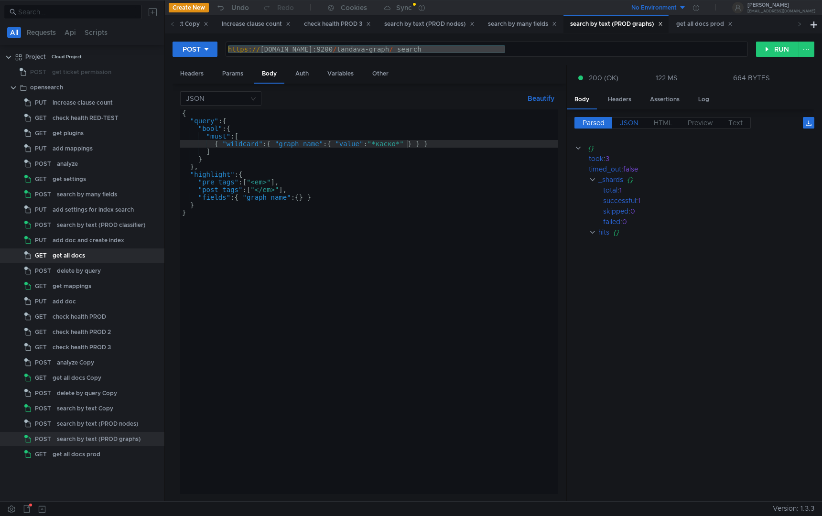
click at [642, 122] on label "JSON" at bounding box center [629, 122] width 34 height 11
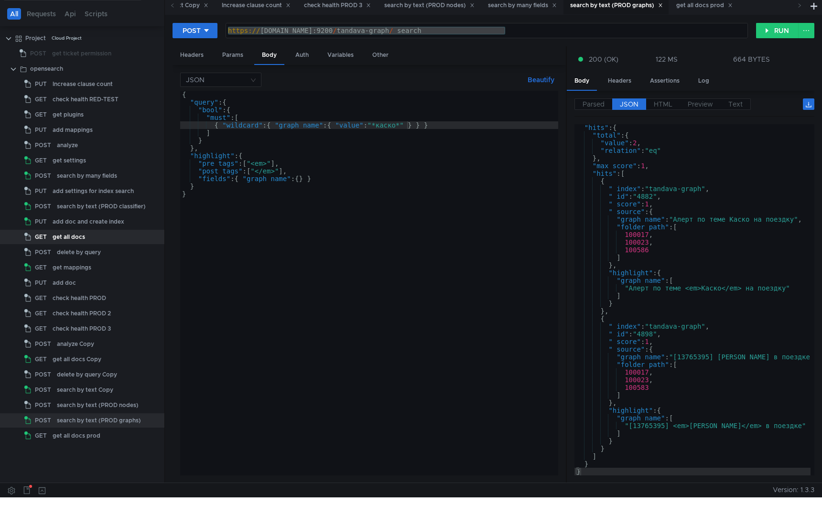
scroll to position [0, 0]
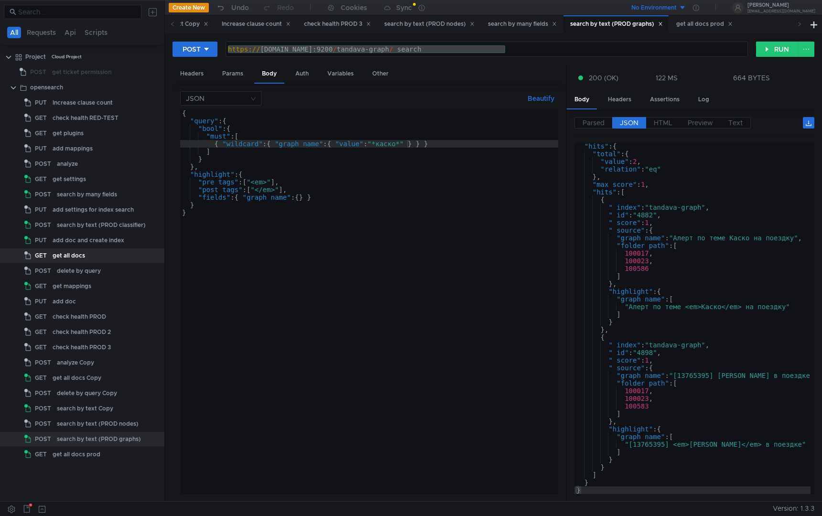
type textarea ""_id": "4898","
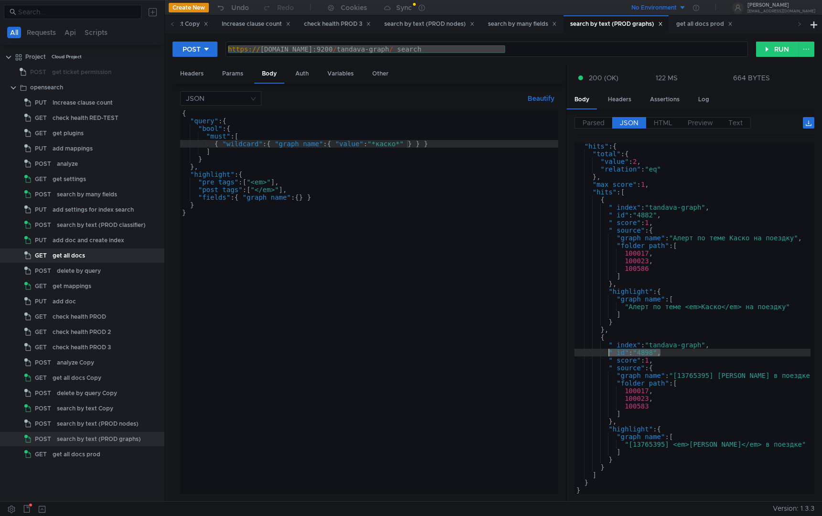
drag, startPoint x: 659, startPoint y: 355, endPoint x: 608, endPoint y: 354, distance: 51.2
click at [608, 354] on div ""hits" : { "total" : { "value" : 2 , "relation" : "eq" } , "max_score" : 1 , "h…" at bounding box center [693, 325] width 236 height 367
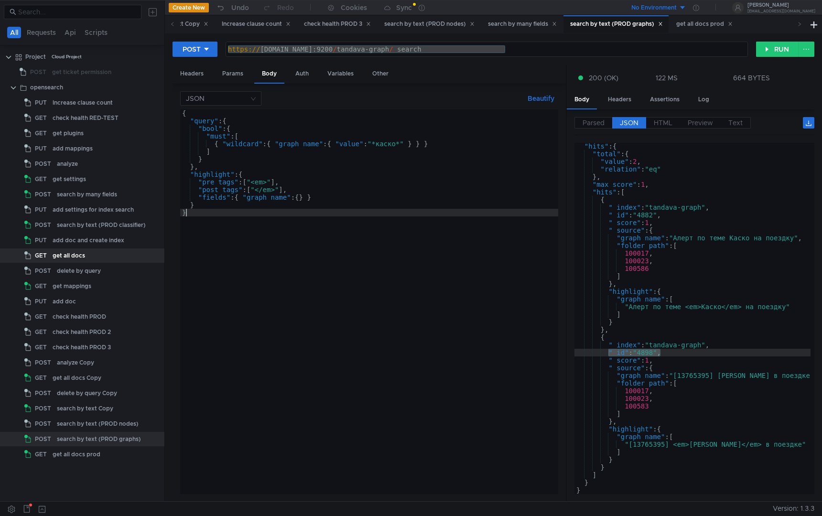
click at [364, 261] on div "{ "query" : { "bool" : { "must" : [ { "wildcard" : { "graph_name" : { "value" :…" at bounding box center [369, 309] width 378 height 400
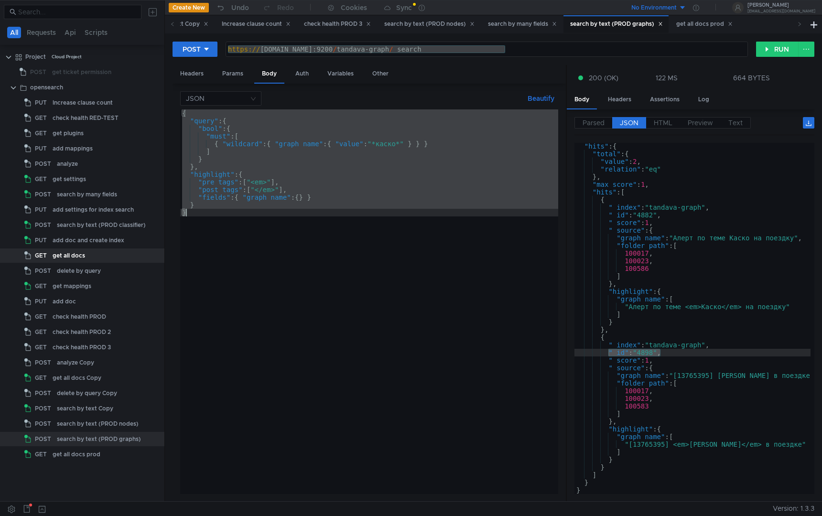
paste textarea
type textarea "}"
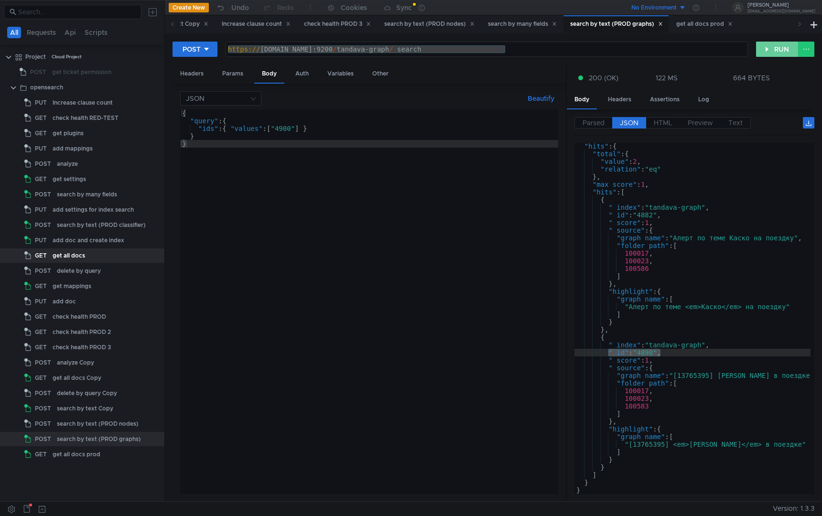
click at [773, 49] on button "RUN" at bounding box center [777, 49] width 43 height 15
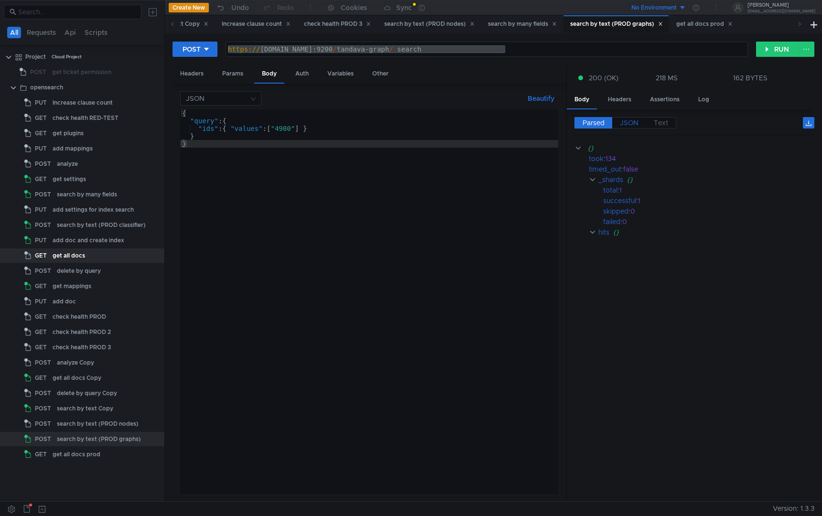
click at [623, 120] on span "JSON" at bounding box center [629, 123] width 19 height 9
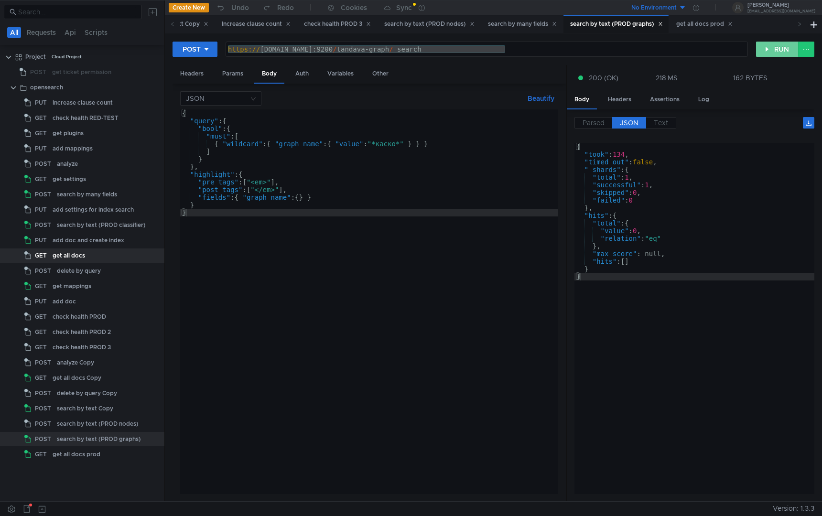
click at [772, 56] on button "RUN" at bounding box center [777, 49] width 43 height 15
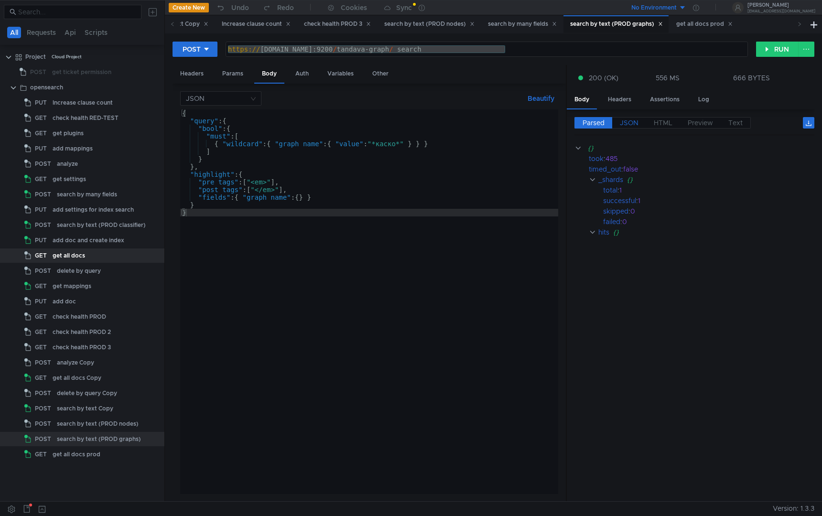
click at [637, 124] on span "JSON" at bounding box center [629, 123] width 19 height 9
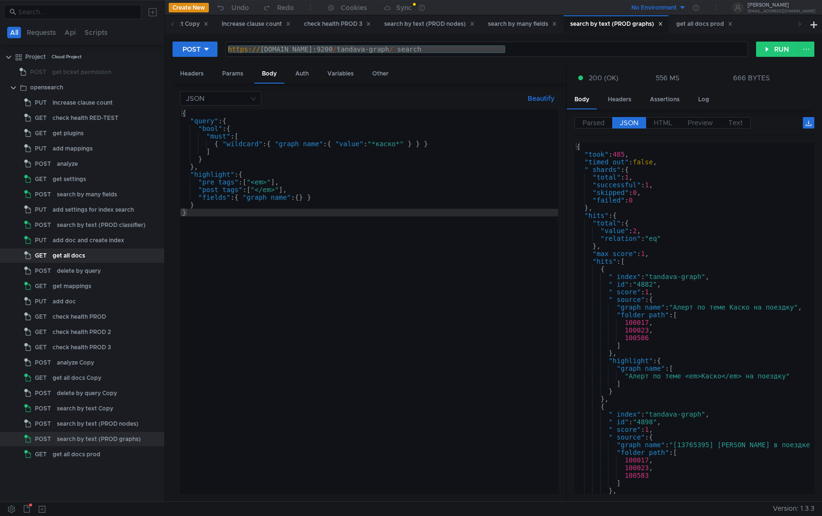
click at [427, 288] on div "{ "query" : { "bool" : { "must" : [ { "wildcard" : { "graph_name" : { "value" :…" at bounding box center [369, 309] width 378 height 400
